Goal: Task Accomplishment & Management: Manage account settings

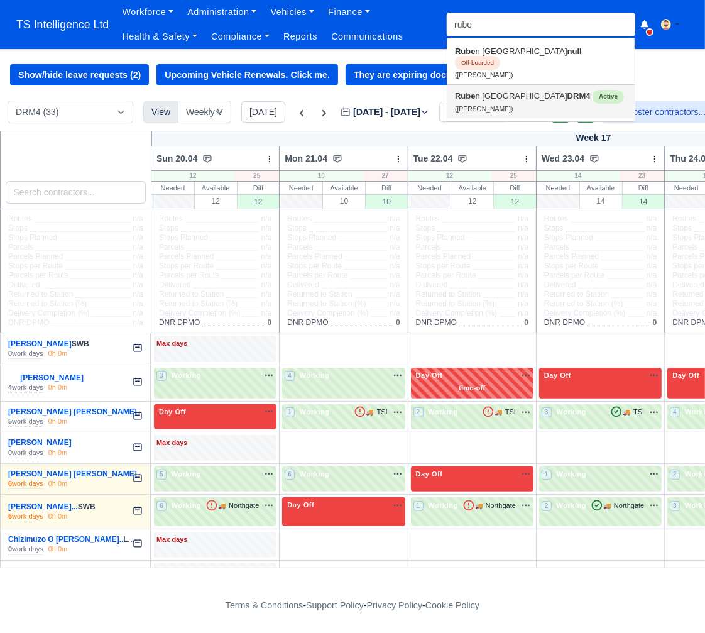
click at [462, 91] on strong "Rube" at bounding box center [465, 95] width 21 height 9
type input "[PERSON_NAME]"
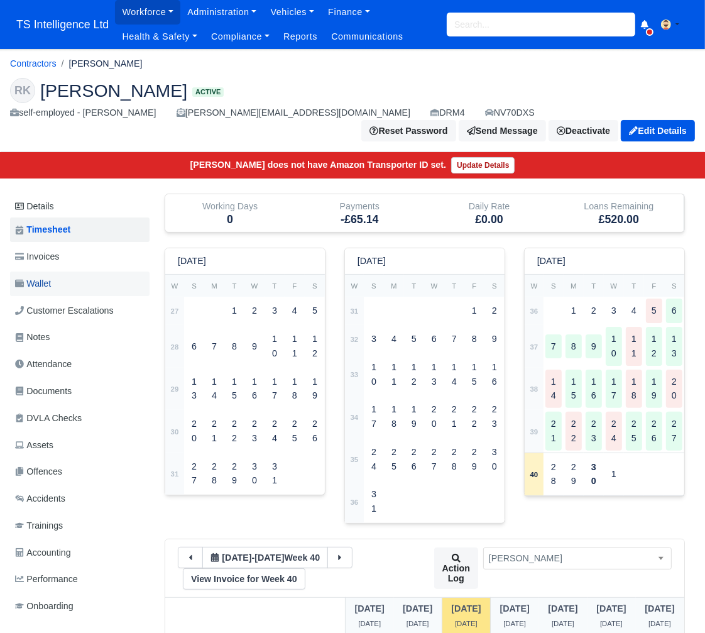
click at [54, 272] on link "Wallet" at bounding box center [80, 284] width 140 height 25
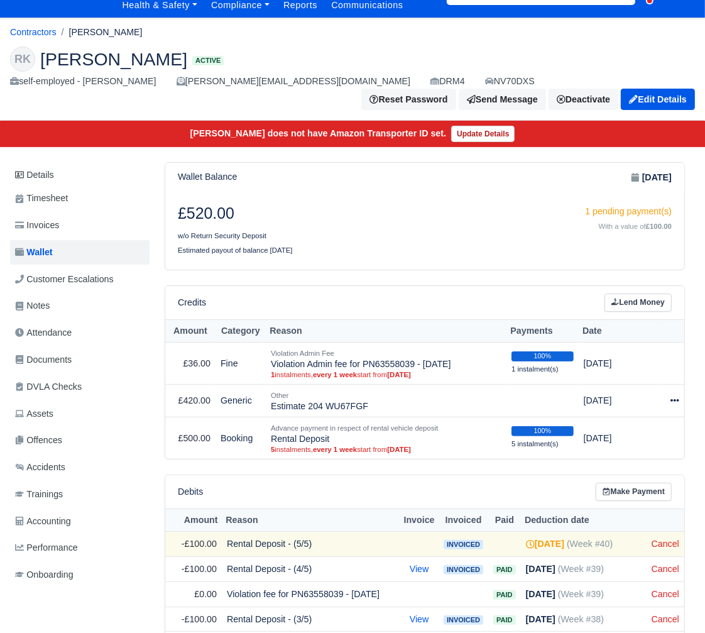
scroll to position [11, 0]
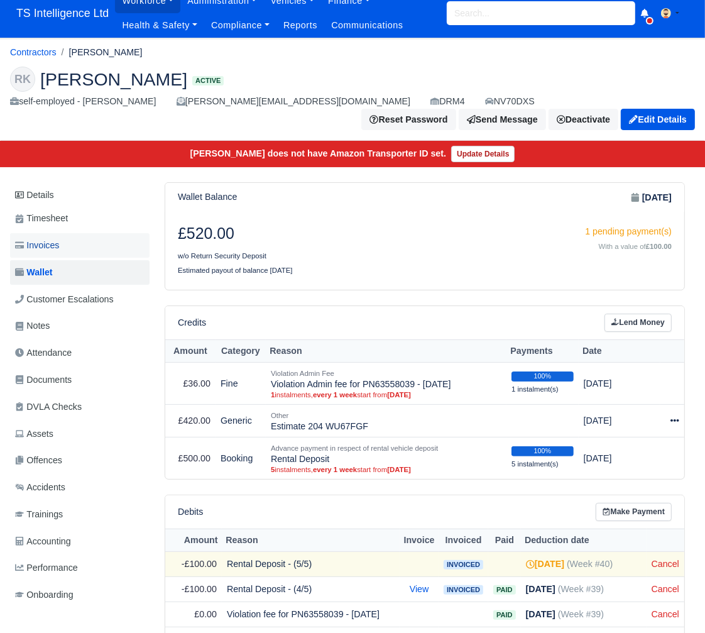
click at [87, 233] on link "Invoices" at bounding box center [80, 245] width 140 height 25
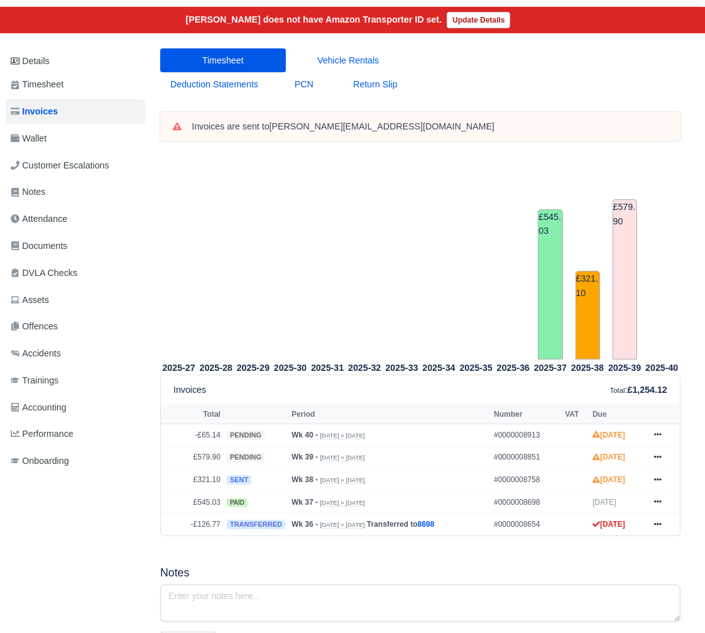
scroll to position [0, 4]
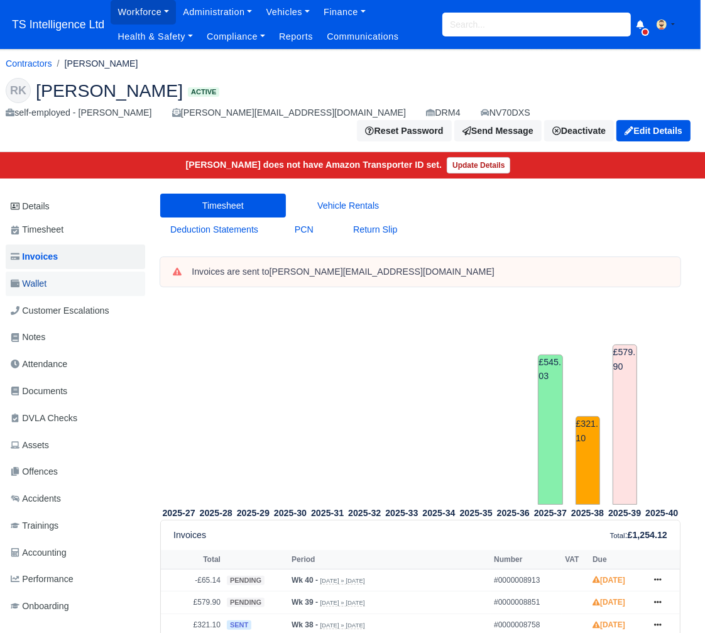
click at [55, 272] on link "Wallet" at bounding box center [76, 284] width 140 height 25
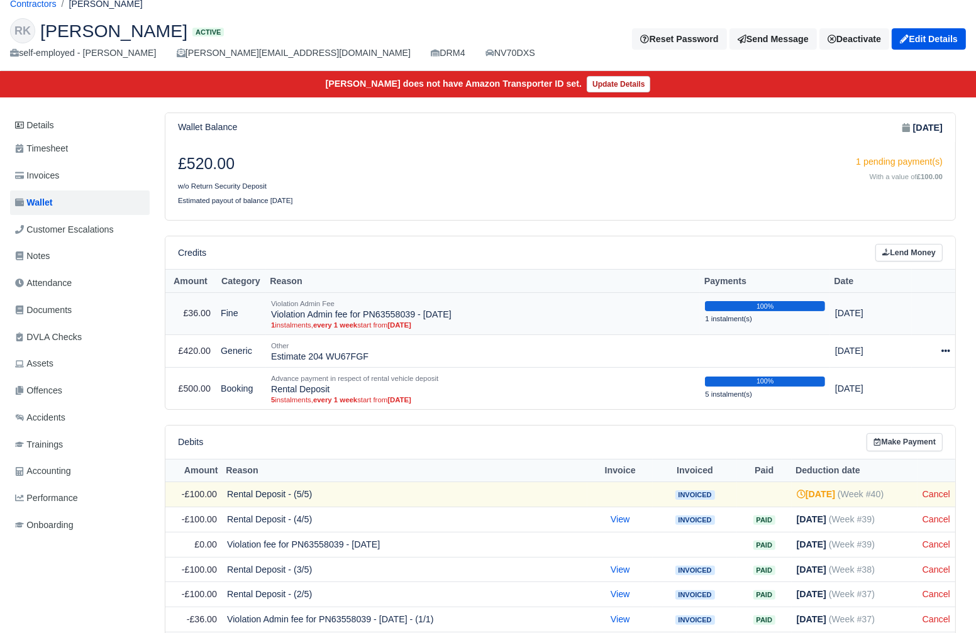
scroll to position [49, 0]
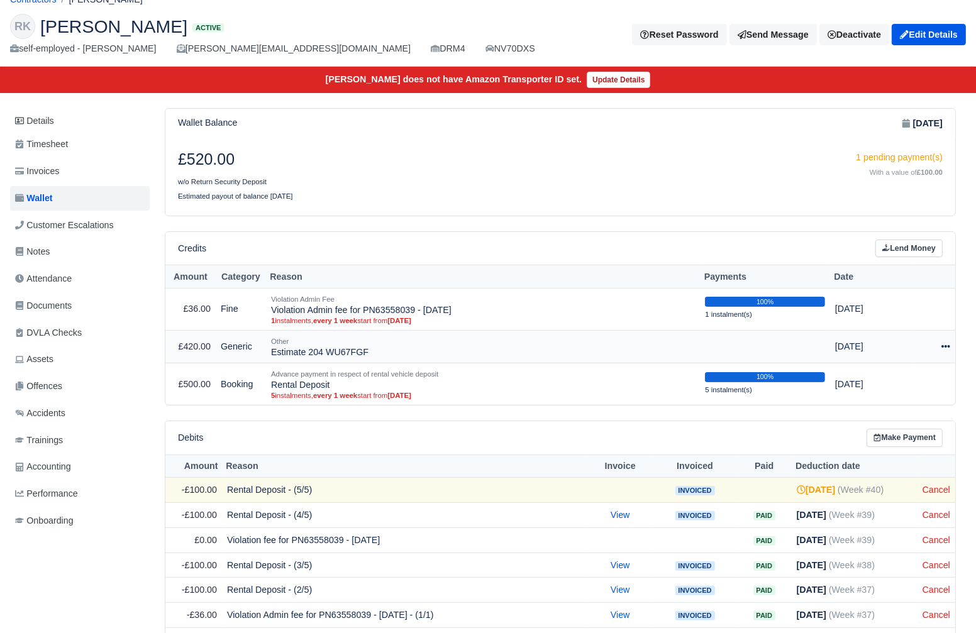
drag, startPoint x: 943, startPoint y: 342, endPoint x: 938, endPoint y: 347, distance: 7.1
click at [705, 343] on icon at bounding box center [945, 346] width 9 height 9
click at [705, 377] on button "Make Payment" at bounding box center [888, 384] width 112 height 19
select select "5106"
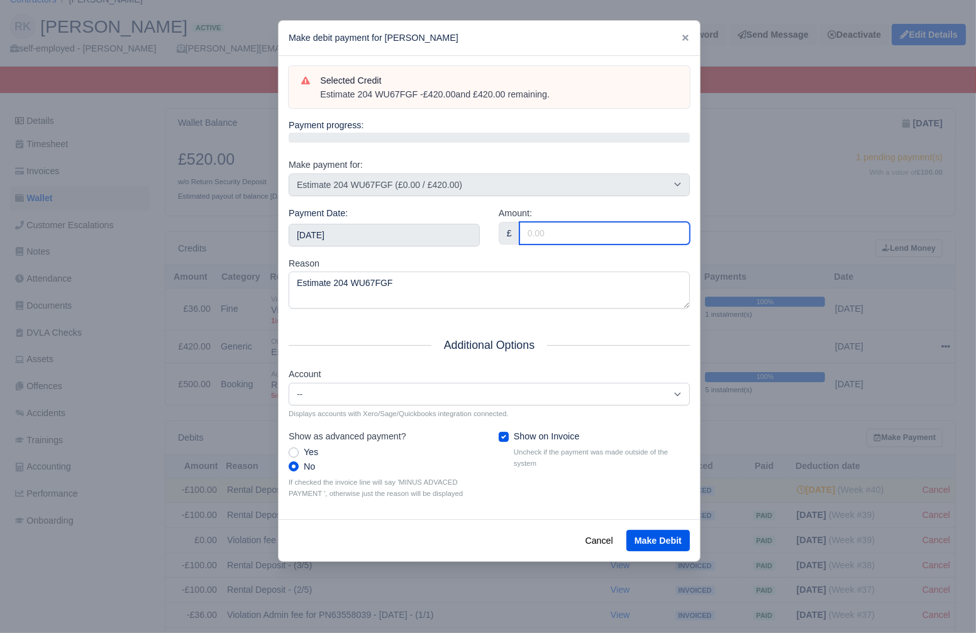
click at [545, 223] on input "Amount:" at bounding box center [604, 233] width 170 height 23
type input "120"
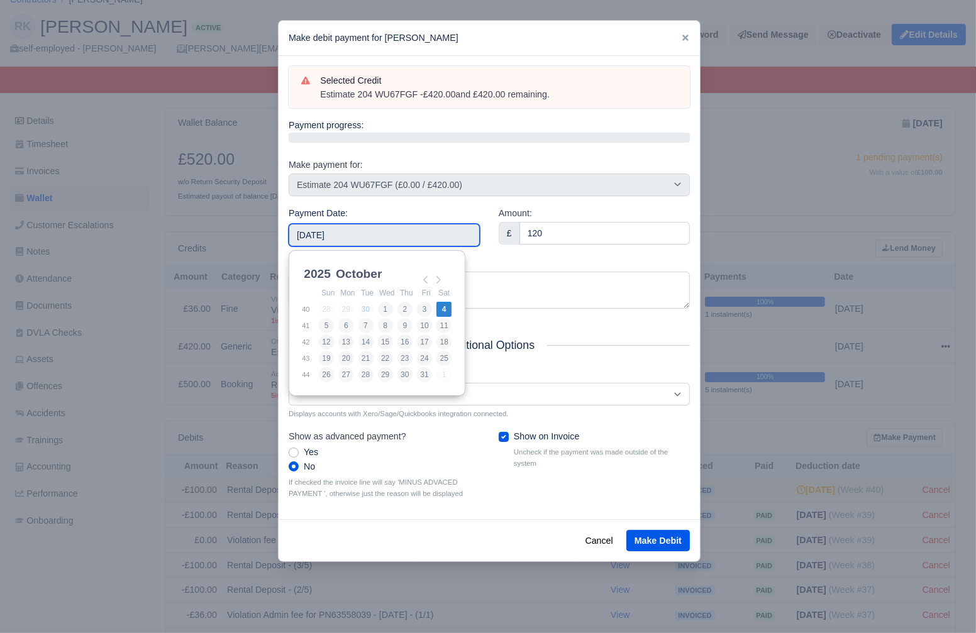
click at [395, 234] on input "[DATE]" at bounding box center [384, 235] width 191 height 23
type input "2025-09-20"
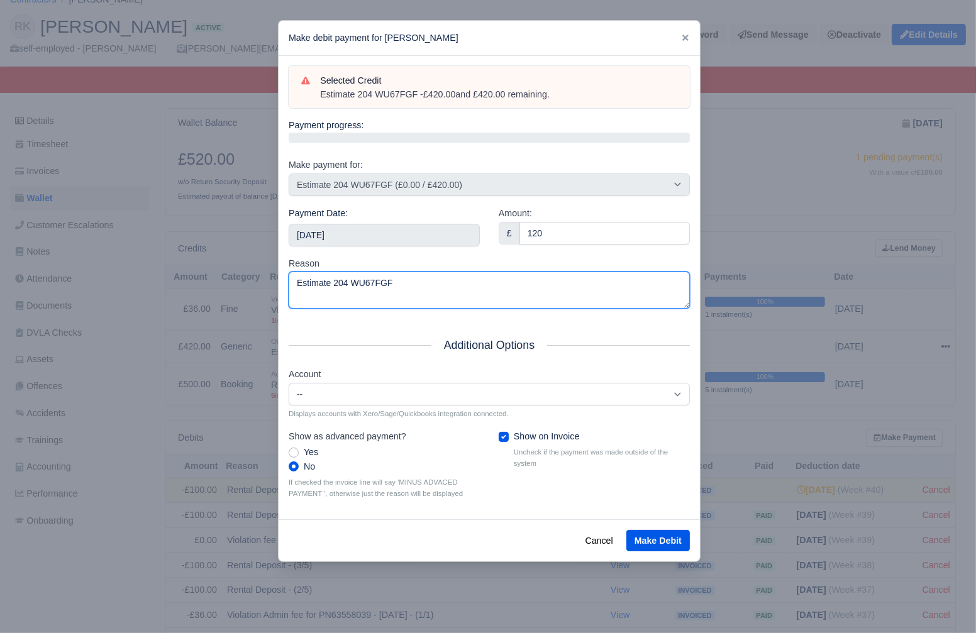
click at [441, 288] on textarea "Estimate 204 WU67FGF" at bounding box center [489, 290] width 401 height 37
drag, startPoint x: 415, startPoint y: 278, endPoint x: 322, endPoint y: 278, distance: 93.0
click at [322, 278] on textarea "Estimate 204 WU67FGF 1/4" at bounding box center [489, 290] width 401 height 37
click at [489, 286] on textarea "Estimate 204 WU67FGF 1/4" at bounding box center [489, 290] width 401 height 37
type textarea "Estimate 204 WU67FGF 1/4"
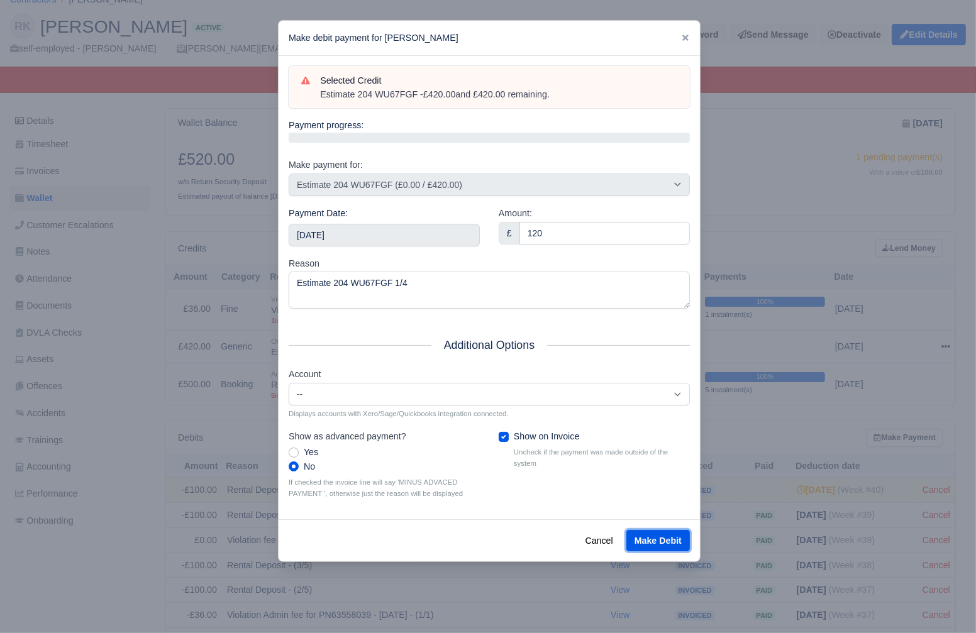
click at [661, 535] on button "Make Debit" at bounding box center [657, 540] width 63 height 21
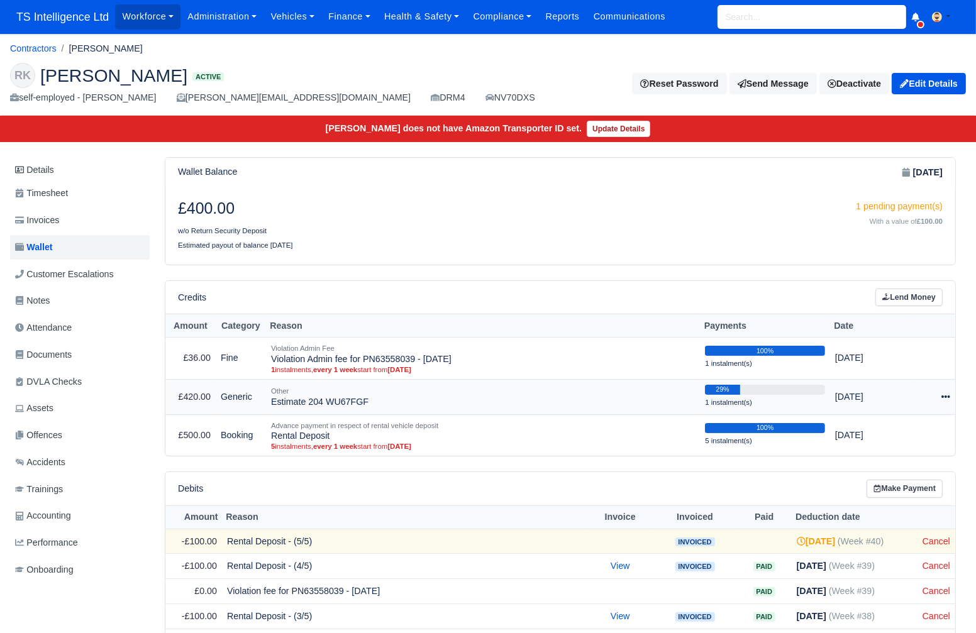
click at [947, 394] on icon at bounding box center [945, 396] width 9 height 9
click at [910, 432] on button "Make Payment" at bounding box center [888, 435] width 112 height 19
select select "5106"
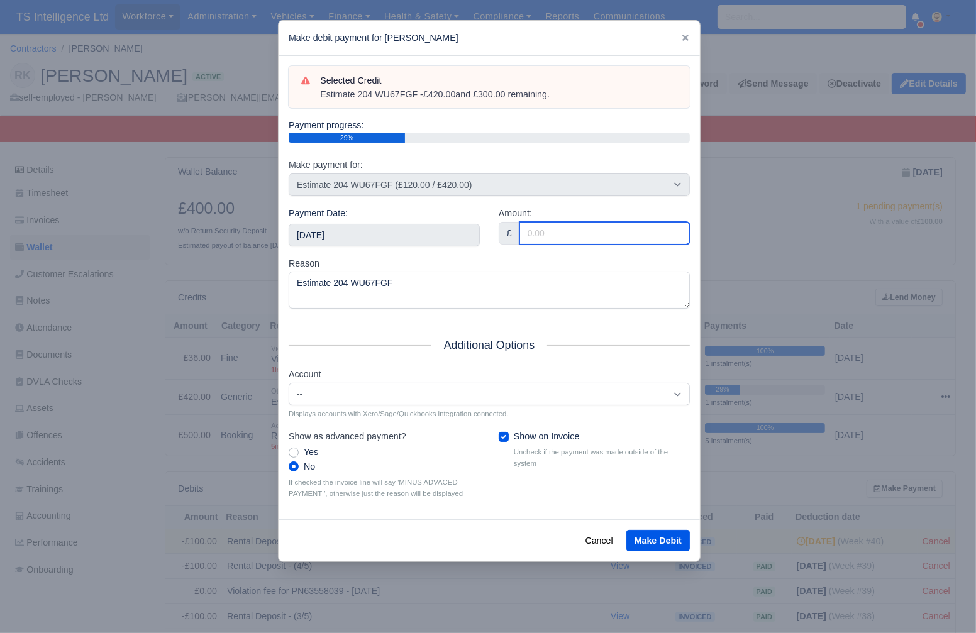
click at [641, 233] on input "Amount:" at bounding box center [604, 233] width 170 height 23
type input "100"
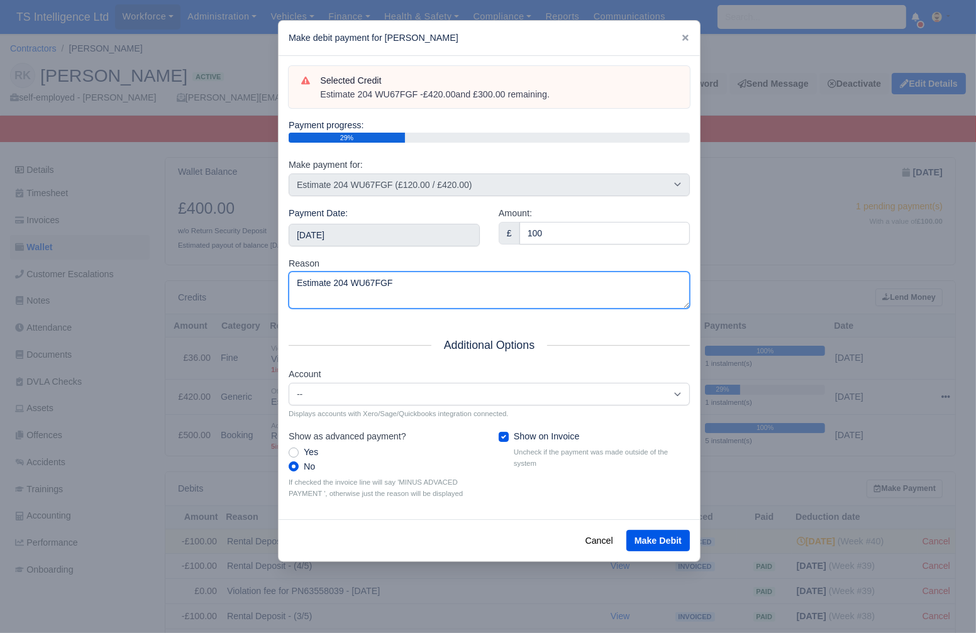
click at [453, 278] on textarea "Estimate 204 WU67FGF" at bounding box center [489, 290] width 401 height 37
type textarea "Estimate 204 WU67FGF 2/4"
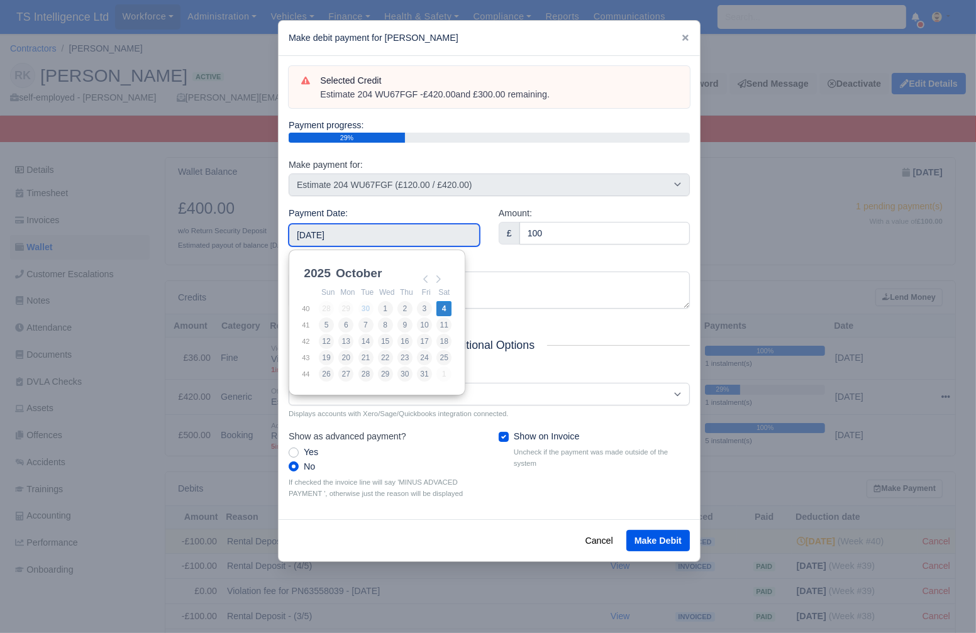
click at [382, 232] on input "2025-10-04" at bounding box center [384, 235] width 191 height 23
type input "2025-09-27"
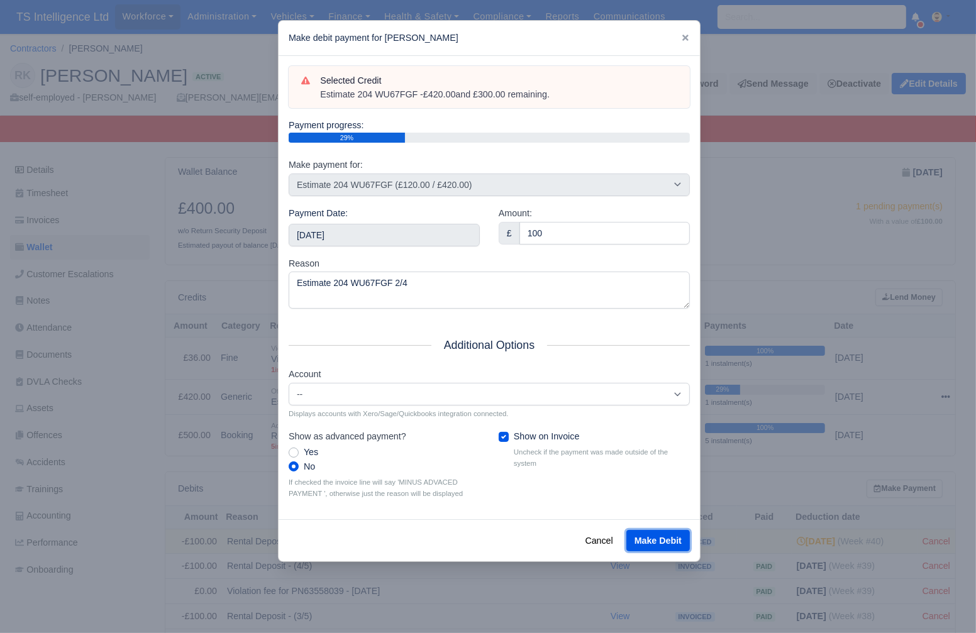
click at [670, 539] on button "Make Debit" at bounding box center [657, 540] width 63 height 21
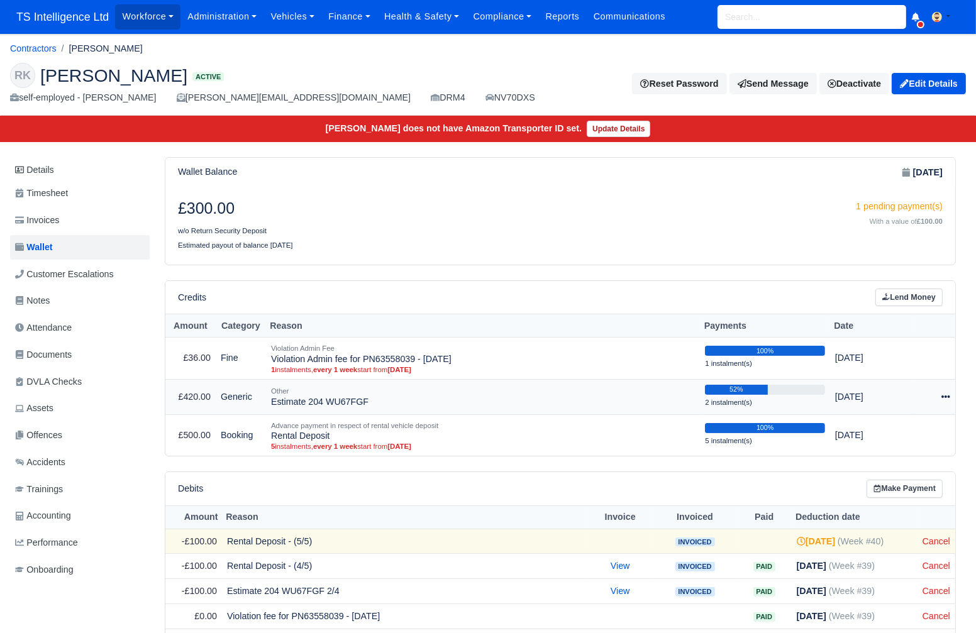
click at [945, 394] on icon at bounding box center [945, 396] width 9 height 9
click at [888, 439] on button "Make Payment" at bounding box center [888, 435] width 112 height 19
select select "5106"
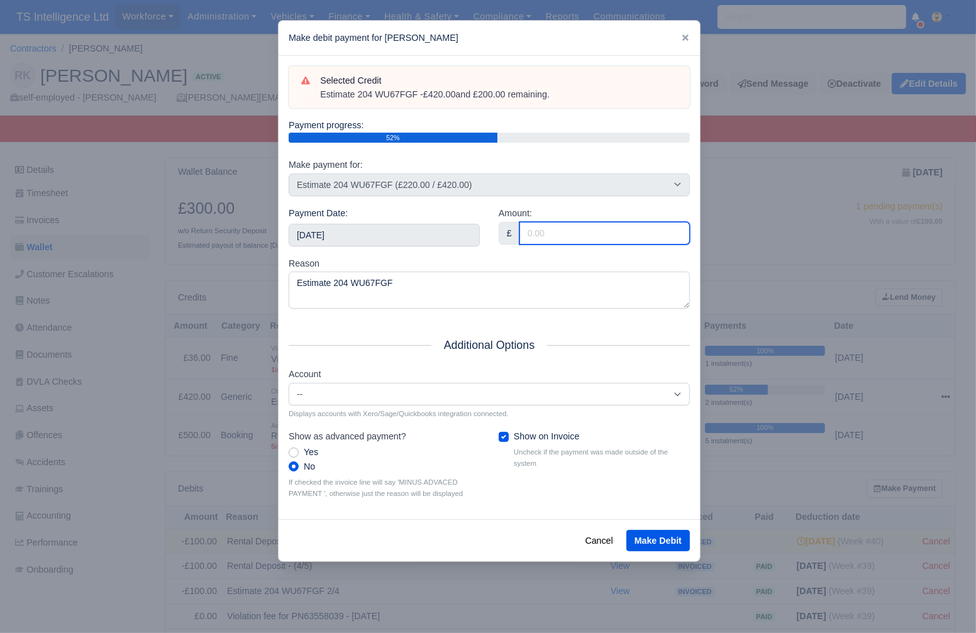
click at [532, 231] on input "Amount:" at bounding box center [604, 233] width 170 height 23
type input "100"
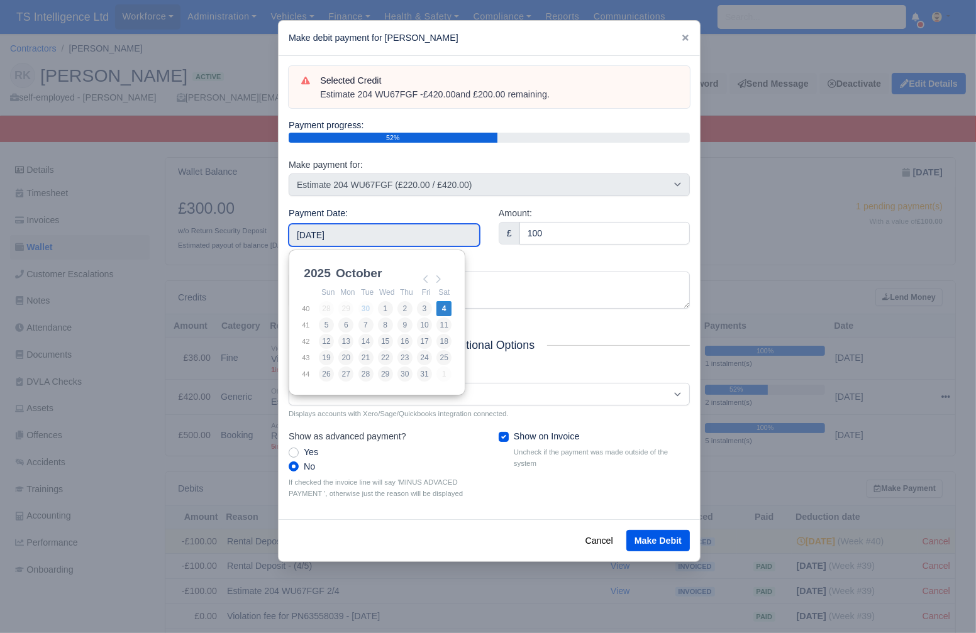
click at [402, 234] on input "[DATE]" at bounding box center [384, 235] width 191 height 23
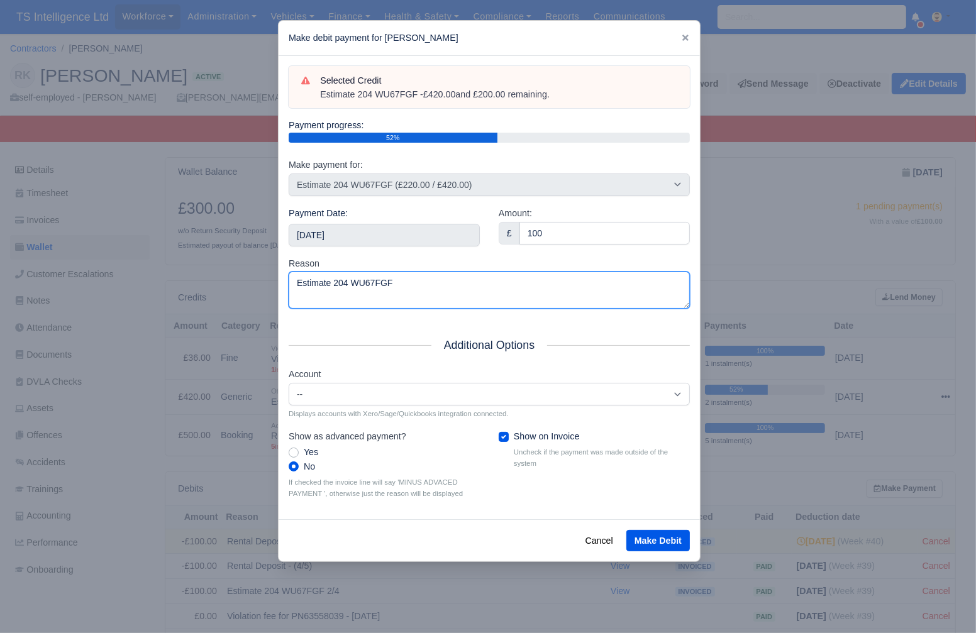
click at [445, 279] on textarea "Estimate 204 WU67FGF" at bounding box center [489, 290] width 401 height 37
type textarea "Estimate 204 WU67FGF 3/4"
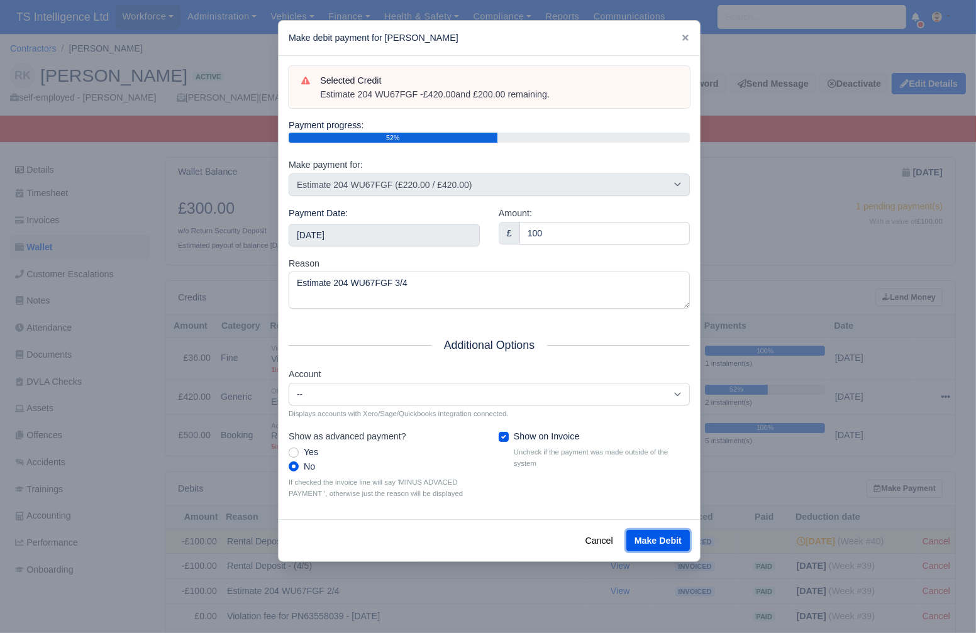
click at [656, 538] on button "Make Debit" at bounding box center [657, 540] width 63 height 21
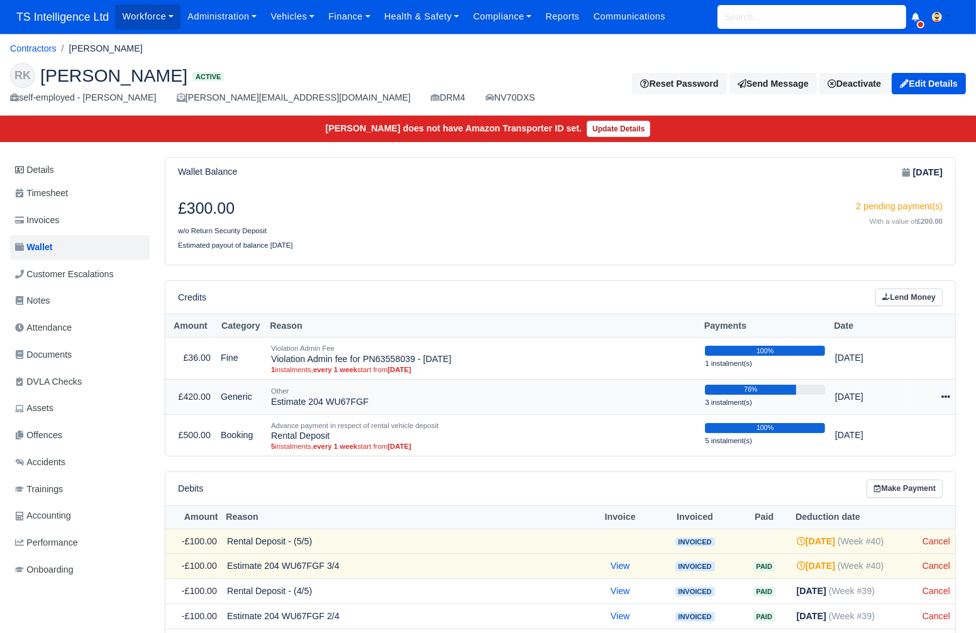
click at [943, 394] on icon at bounding box center [945, 396] width 9 height 9
click at [892, 441] on button "Make Payment" at bounding box center [888, 435] width 112 height 19
select select "5106"
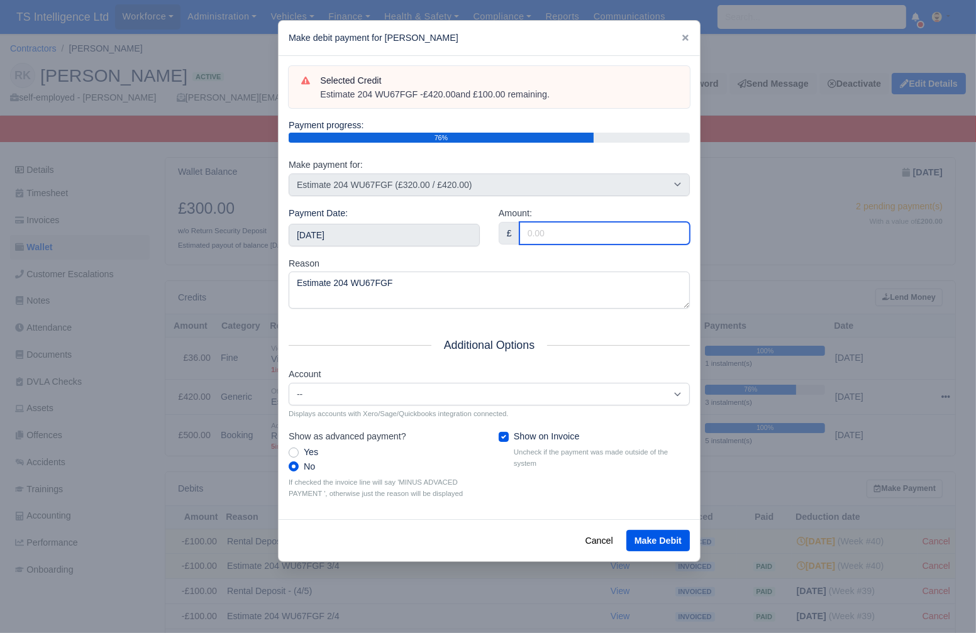
click at [561, 238] on input "Amount:" at bounding box center [604, 233] width 170 height 23
type input "100"
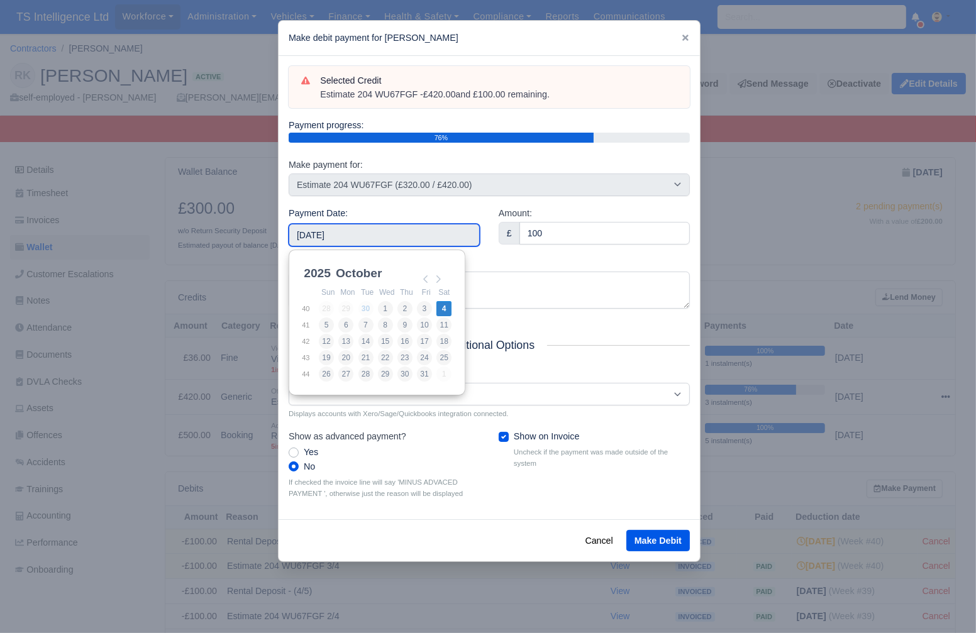
click at [424, 233] on input "[DATE]" at bounding box center [384, 235] width 191 height 23
type input "[DATE]"
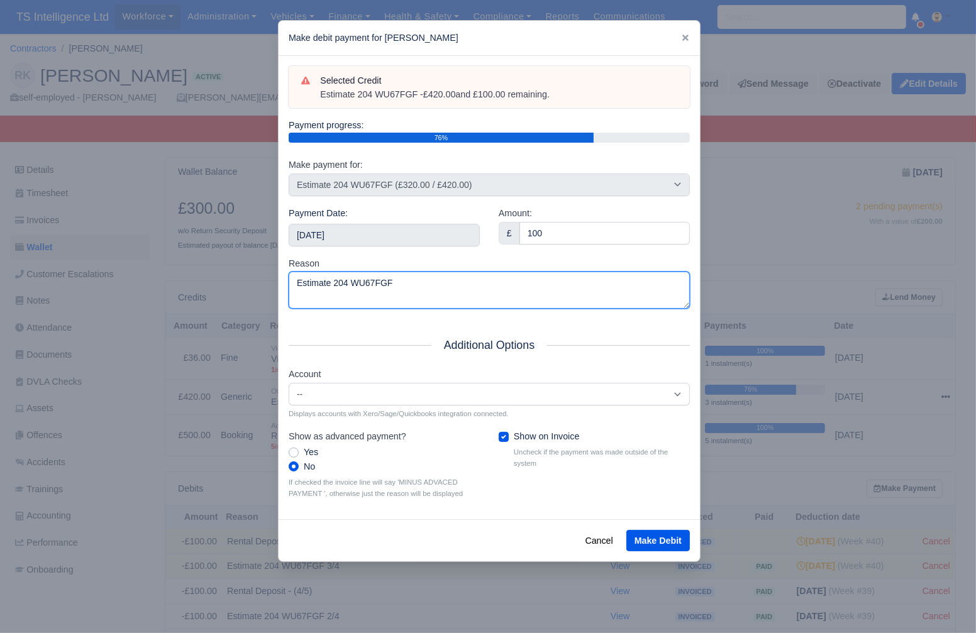
click at [458, 287] on textarea "Estimate 204 WU67FGF" at bounding box center [489, 290] width 401 height 37
type textarea "Estimate 204 WU67FGF 4/4"
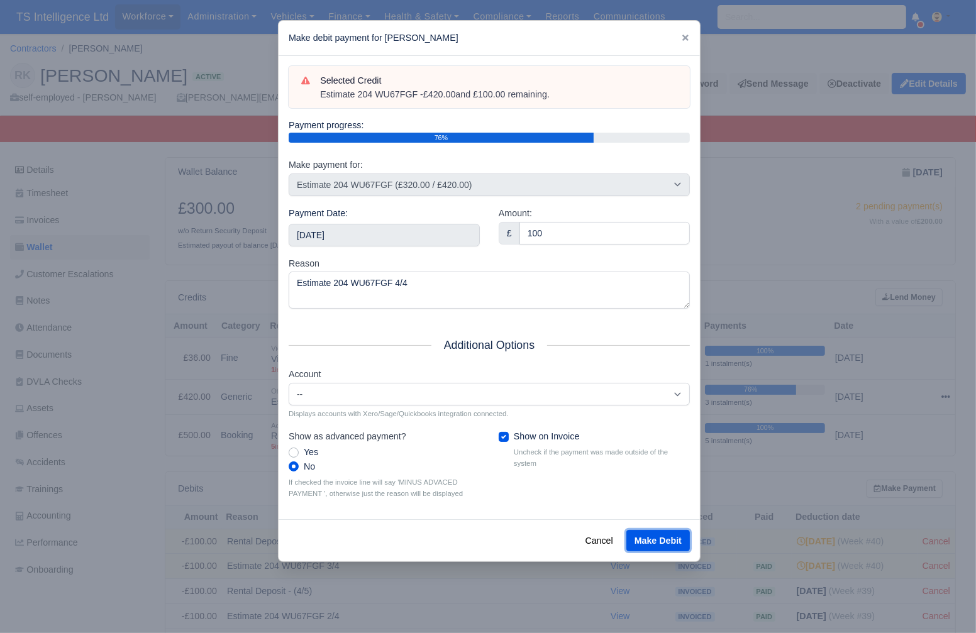
click at [668, 539] on button "Make Debit" at bounding box center [657, 540] width 63 height 21
